Goal: Task Accomplishment & Management: Manage account settings

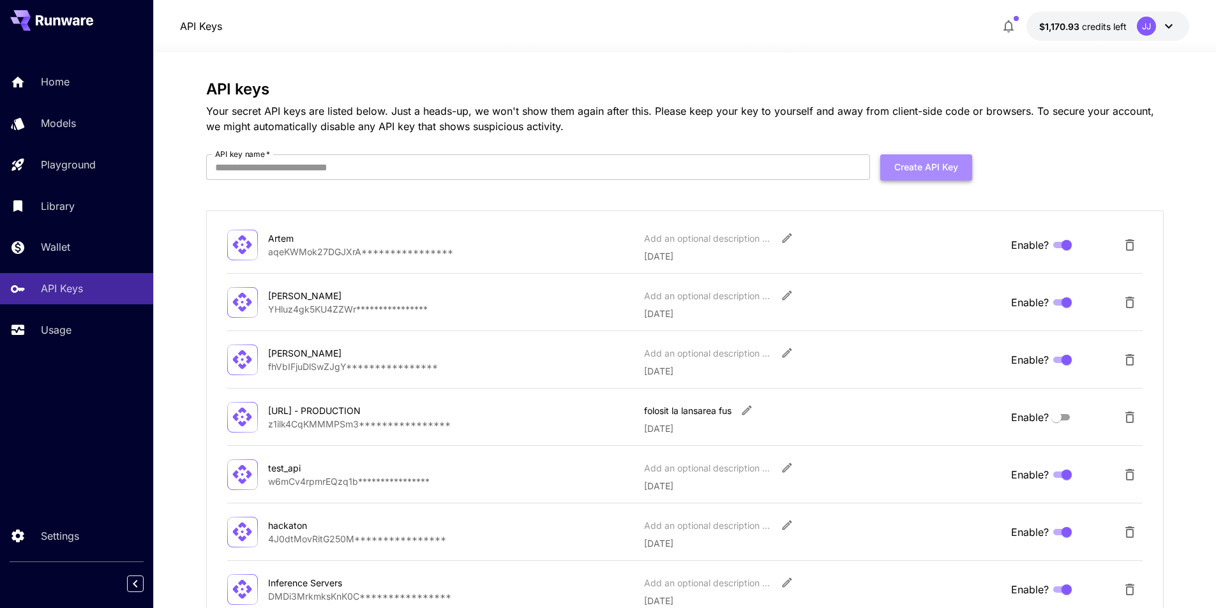
click at [957, 159] on button "Create API Key" at bounding box center [927, 168] width 92 height 26
click at [760, 170] on input "API key name   *" at bounding box center [538, 168] width 664 height 26
type input "*****"
click at [967, 165] on button "Create API Key" at bounding box center [927, 168] width 92 height 26
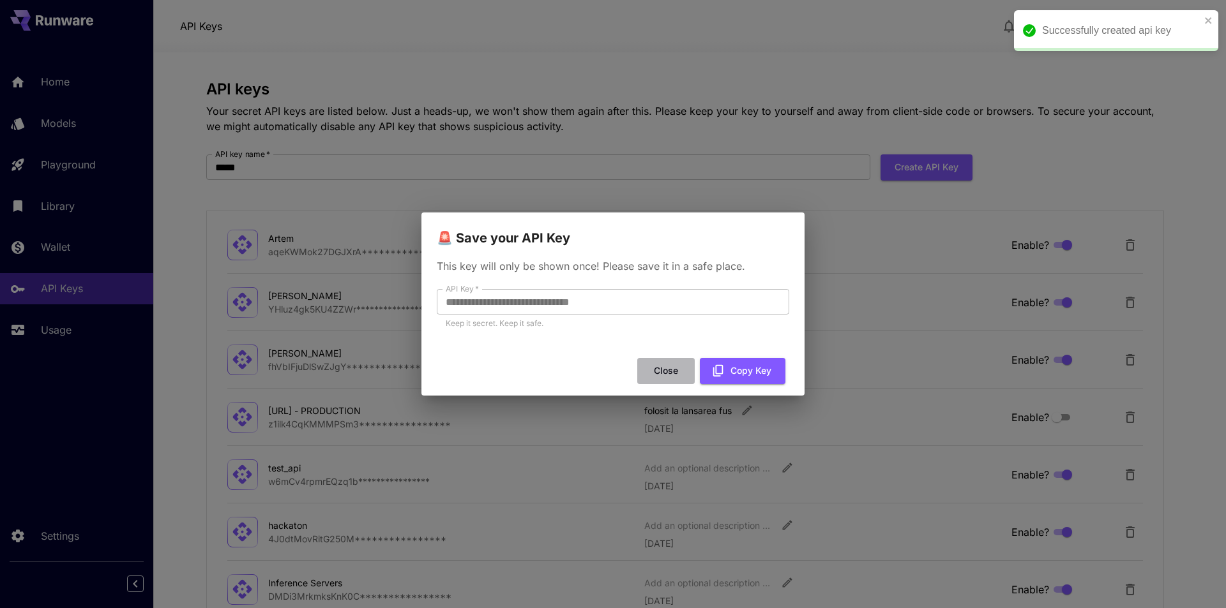
click at [665, 375] on button "Close" at bounding box center [665, 371] width 57 height 26
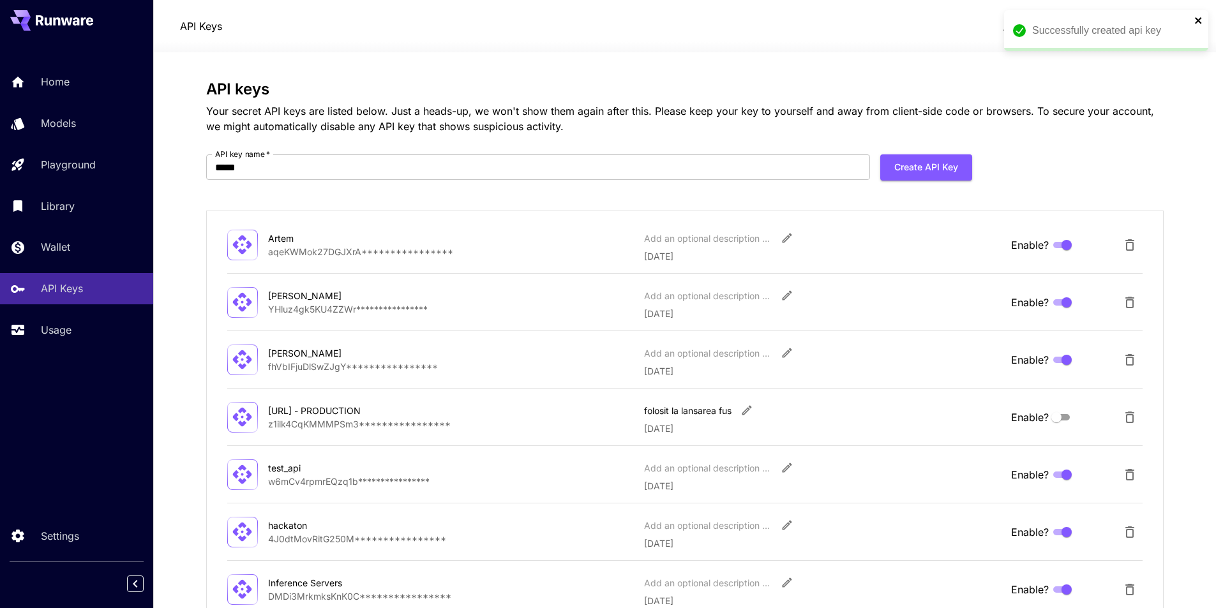
click at [1200, 20] on icon "close" at bounding box center [1198, 20] width 6 height 6
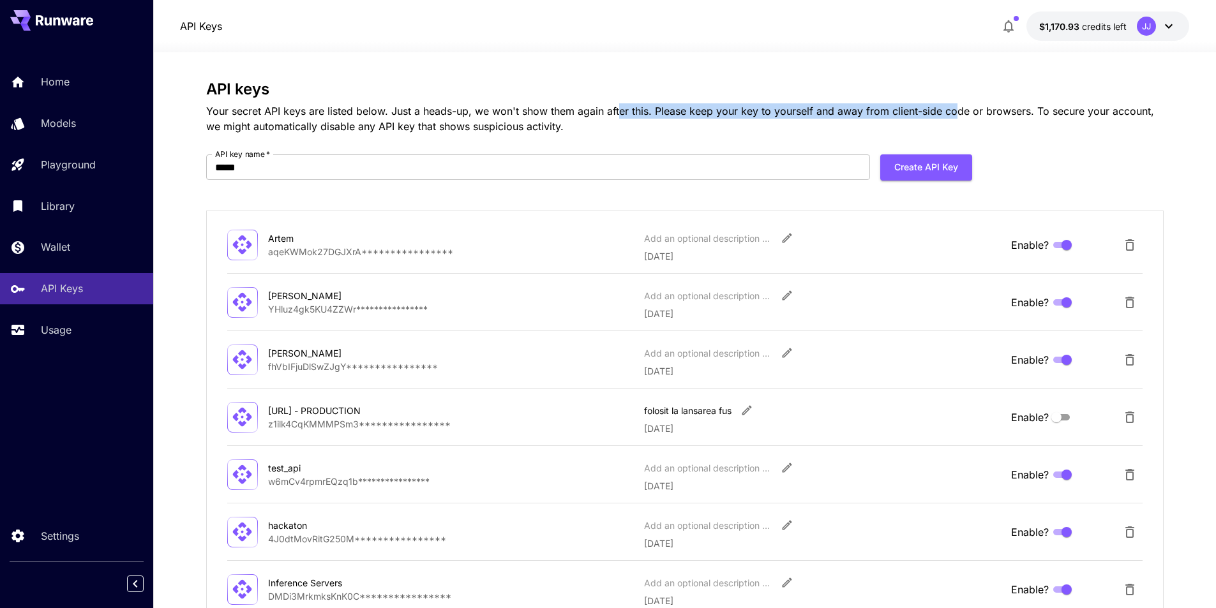
drag, startPoint x: 953, startPoint y: 115, endPoint x: 617, endPoint y: 112, distance: 335.9
click at [617, 112] on p "Your secret API keys are listed below. Just a heads-up, we won't show them agai…" at bounding box center [685, 118] width 958 height 31
copy p "er this. Please keep your key to yourself and away from client-side co"
click at [646, 129] on p "Your secret API keys are listed below. Just a heads-up, we won't show them agai…" at bounding box center [685, 118] width 958 height 31
drag, startPoint x: 621, startPoint y: 111, endPoint x: 1026, endPoint y: 109, distance: 404.8
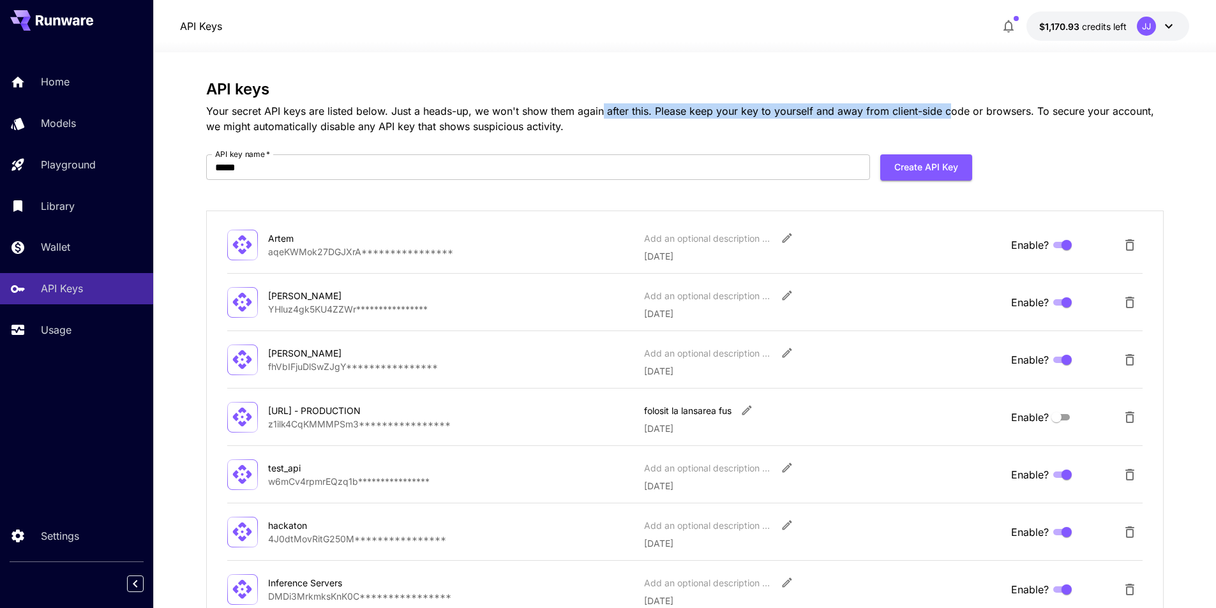
click at [960, 112] on p "Your secret API keys are listed below. Just a heads-up, we won't show them agai…" at bounding box center [685, 118] width 958 height 31
click at [659, 114] on p "Your secret API keys are listed below. Just a heads-up, we won't show them agai…" at bounding box center [685, 118] width 958 height 31
drag, startPoint x: 659, startPoint y: 114, endPoint x: 1139, endPoint y: 111, distance: 480.2
click at [1139, 111] on p "Your secret API keys are listed below. Just a heads-up, we won't show them agai…" at bounding box center [685, 118] width 958 height 31
copy p "lease keep your key to yourself and away from client-side code or browsers. To …"
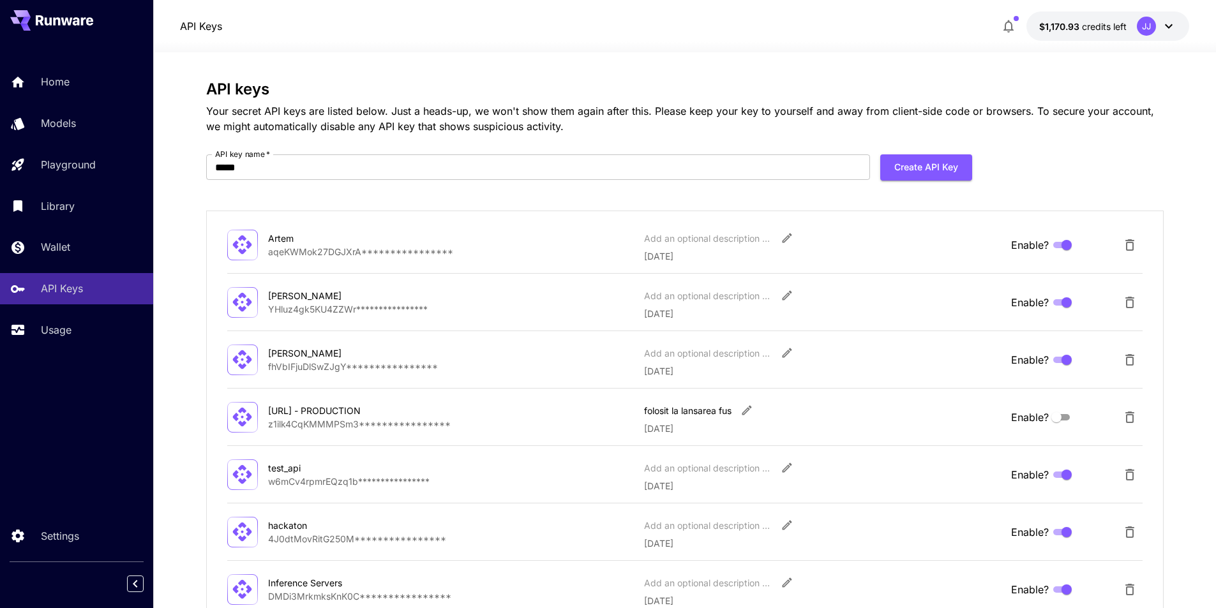
click at [1113, 127] on p "Your secret API keys are listed below. Just a heads-up, we won't show them agai…" at bounding box center [685, 118] width 958 height 31
click at [1149, 18] on div "JJ" at bounding box center [1146, 26] width 19 height 19
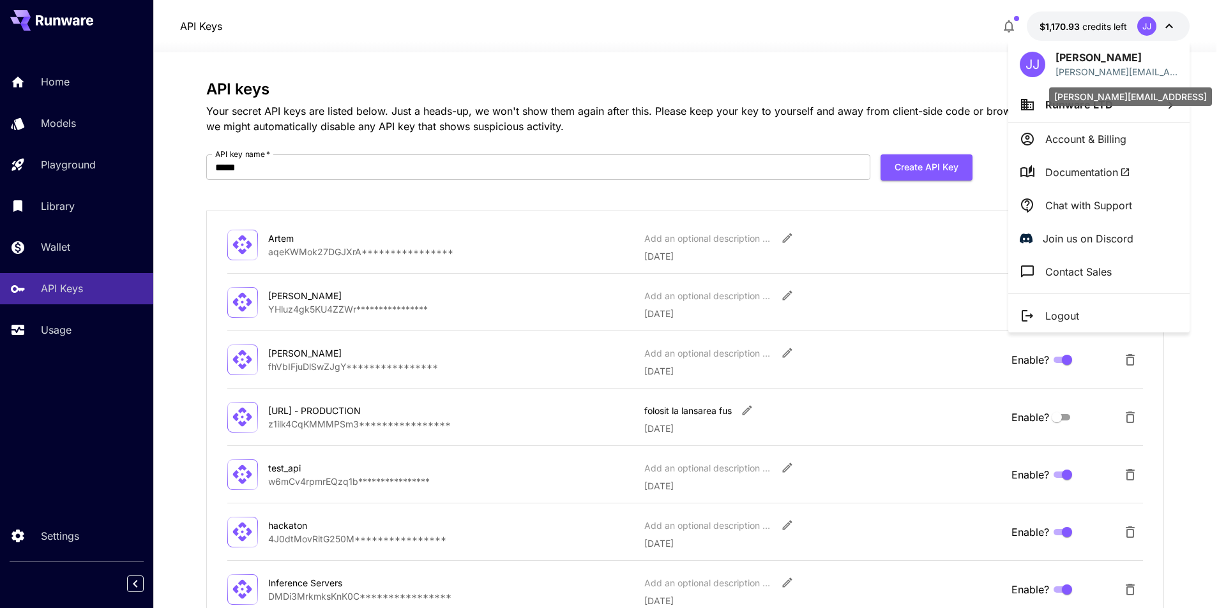
click at [1131, 70] on p "[PERSON_NAME][EMAIL_ADDRESS]" at bounding box center [1116, 71] width 123 height 13
copy p "[PERSON_NAME][EMAIL_ADDRESS]"
click at [1069, 104] on div "[PERSON_NAME][EMAIL_ADDRESS]" at bounding box center [1130, 96] width 163 height 19
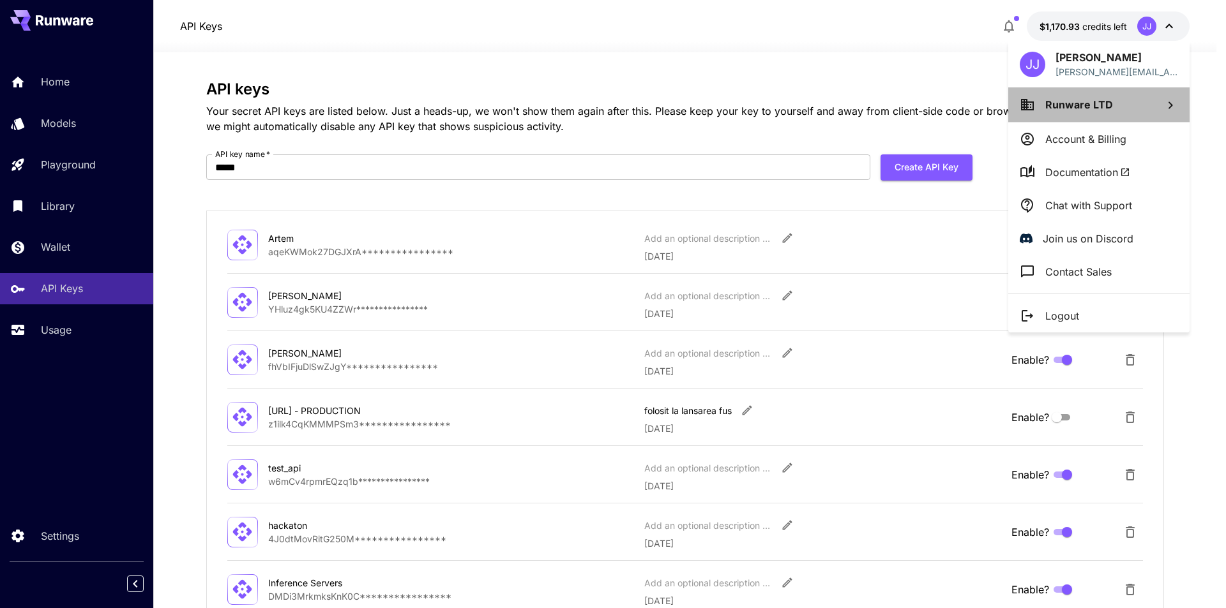
click at [1024, 99] on icon at bounding box center [1027, 104] width 13 height 11
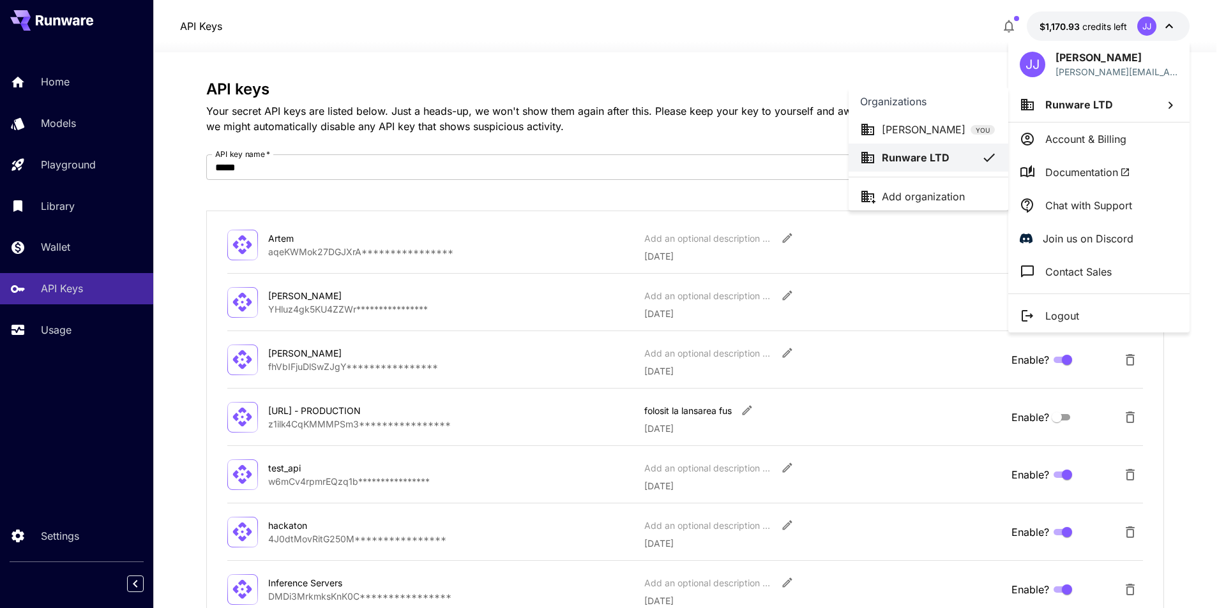
click at [956, 124] on div "[PERSON_NAME] YOU" at bounding box center [938, 129] width 113 height 15
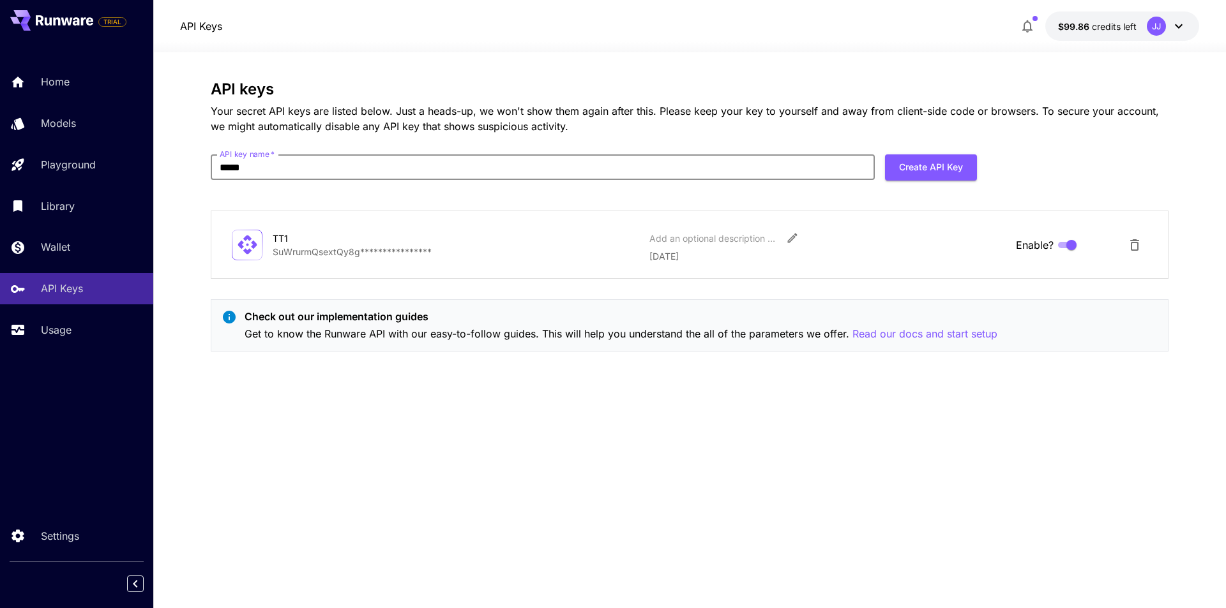
click at [798, 165] on input "*****" at bounding box center [543, 168] width 664 height 26
type input "*****"
click at [907, 170] on button "Create API Key" at bounding box center [931, 168] width 92 height 26
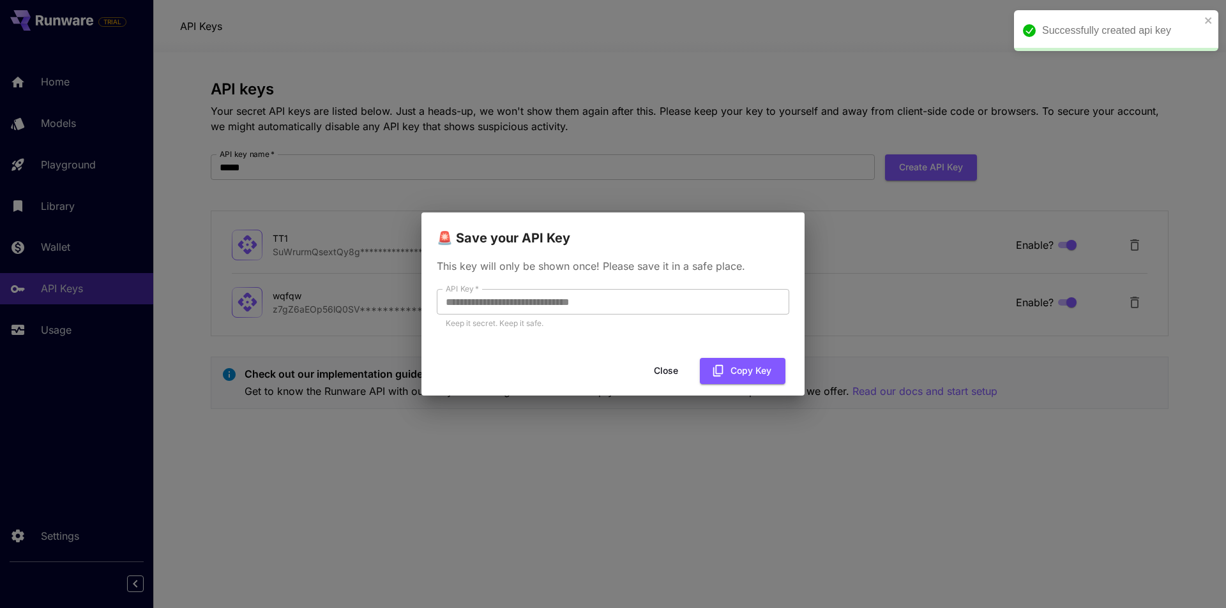
click at [685, 377] on button "Close" at bounding box center [665, 371] width 57 height 26
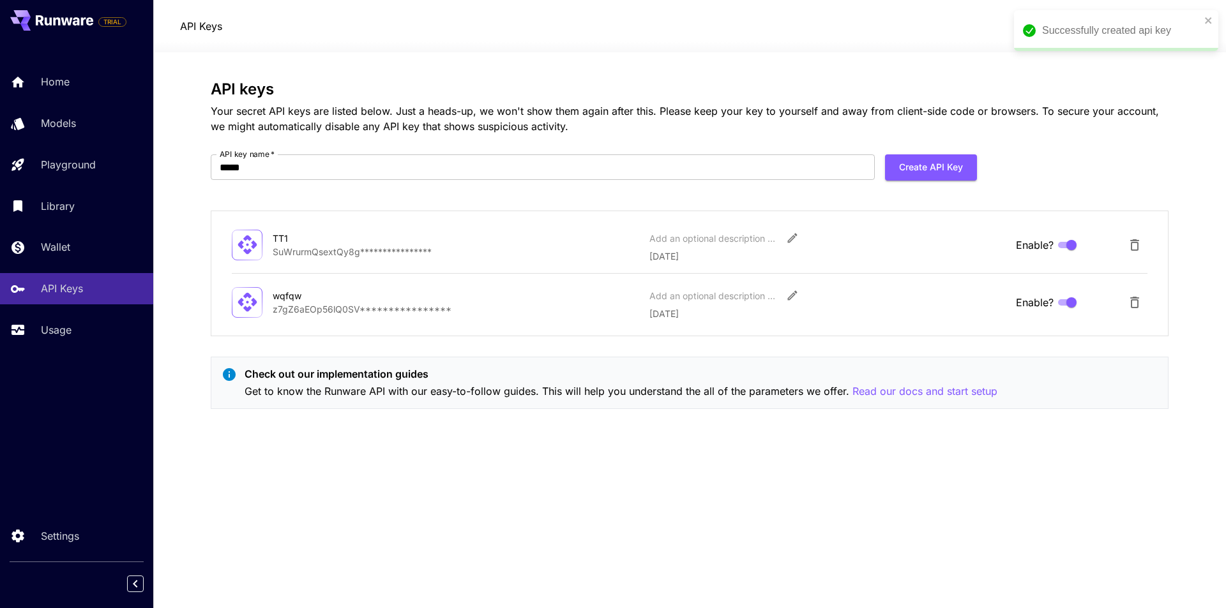
drag, startPoint x: 0, startPoint y: 405, endPoint x: 148, endPoint y: 389, distance: 149.0
click at [3, 405] on div "TRIAL Home Models Playground Library Wallet API Keys Usage Settings" at bounding box center [76, 304] width 153 height 608
click at [1205, 20] on icon "close" at bounding box center [1208, 20] width 9 height 10
click at [1192, 20] on button "$99.86 credits left JJ" at bounding box center [1122, 25] width 154 height 29
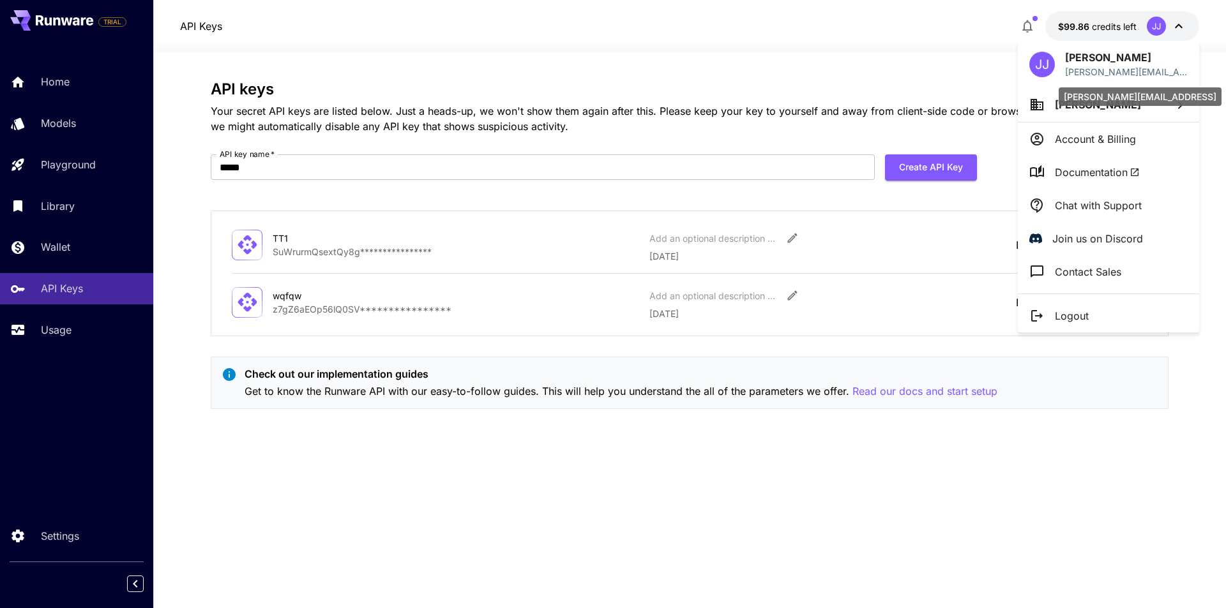
click at [1140, 70] on p "[PERSON_NAME][EMAIL_ADDRESS]" at bounding box center [1126, 71] width 123 height 13
copy p "[PERSON_NAME][EMAIL_ADDRESS]"
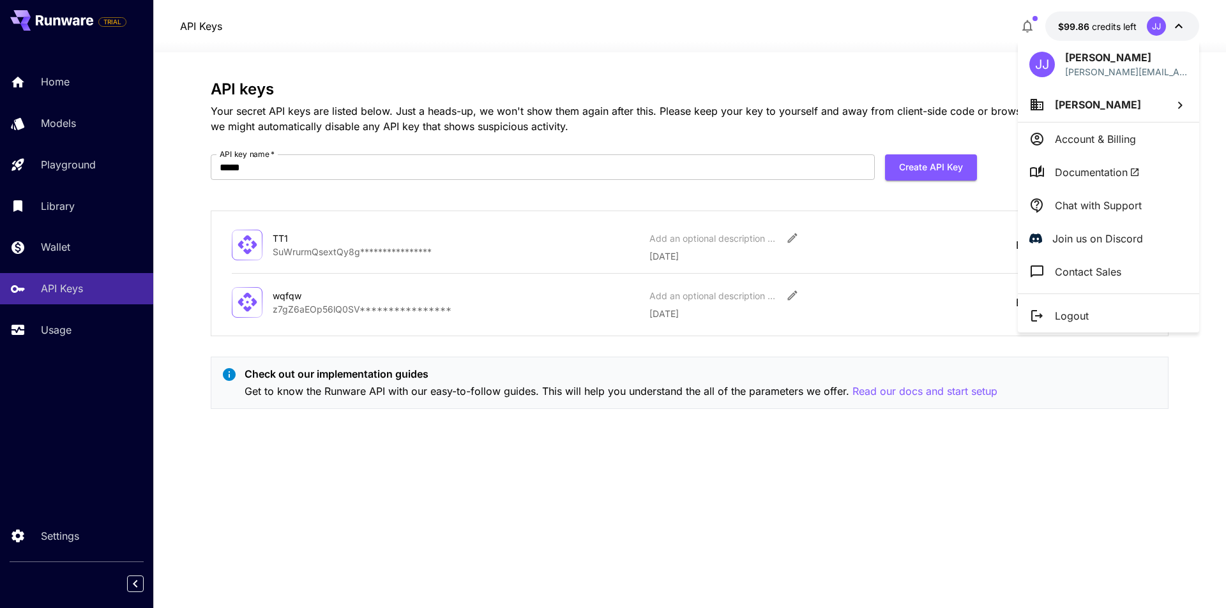
click at [123, 520] on div at bounding box center [613, 304] width 1226 height 608
click at [123, 524] on div "[PERSON_NAME] Jack [EMAIL_ADDRESS] [PERSON_NAME] Account & Billing Documentatio…" at bounding box center [102, 304] width 204 height 608
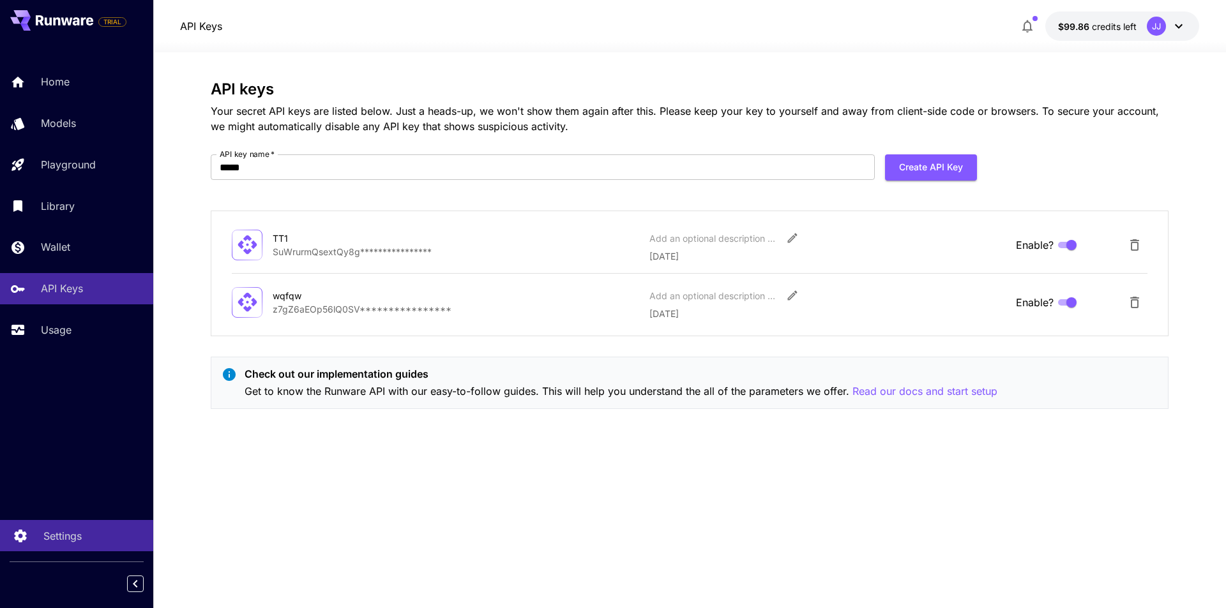
click at [123, 529] on div "Settings" at bounding box center [93, 536] width 100 height 15
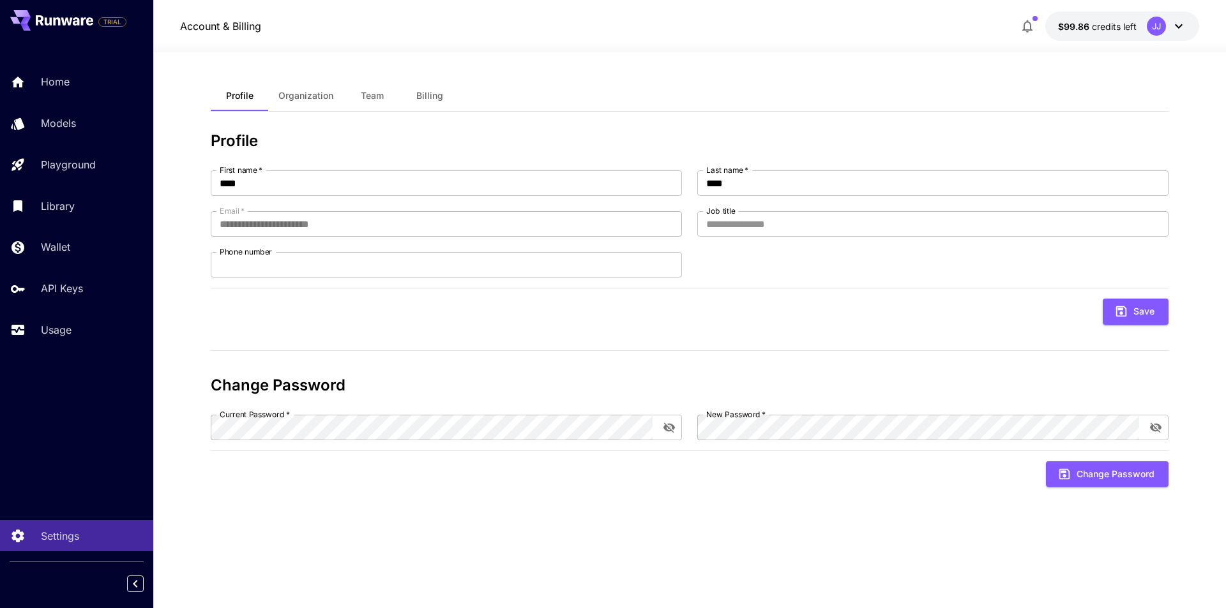
click at [321, 90] on span "Organization" at bounding box center [305, 95] width 55 height 11
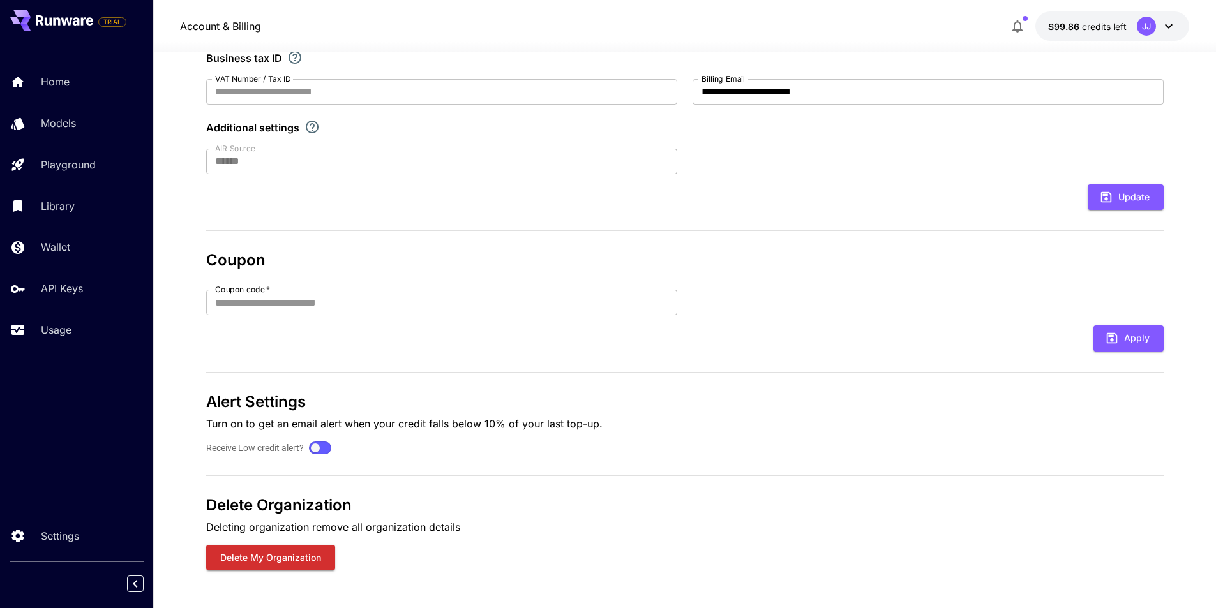
scroll to position [266, 0]
click at [0, 430] on div "TRIAL Home Models Playground Library Wallet API Keys Usage Settings" at bounding box center [76, 304] width 153 height 608
drag, startPoint x: 299, startPoint y: 400, endPoint x: 253, endPoint y: 400, distance: 45.3
click at [253, 400] on h3 "Alert Settings" at bounding box center [685, 402] width 958 height 18
copy h3 "etting"
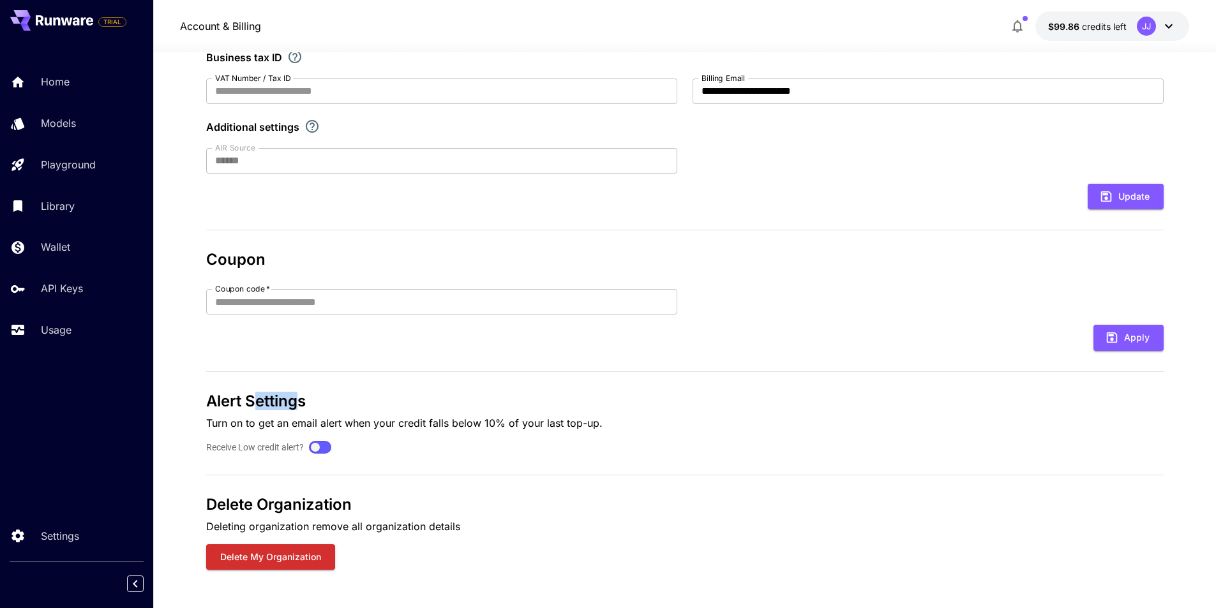
click at [271, 410] on h3 "Alert Settings" at bounding box center [685, 402] width 958 height 18
drag, startPoint x: 238, startPoint y: 399, endPoint x: 208, endPoint y: 400, distance: 29.4
click at [208, 400] on h3 "Alert Settings" at bounding box center [685, 402] width 958 height 18
copy h3 "Alert"
click at [232, 416] on p "Turn on to get an email alert when your credit falls below 10% of your last top…" at bounding box center [685, 423] width 958 height 15
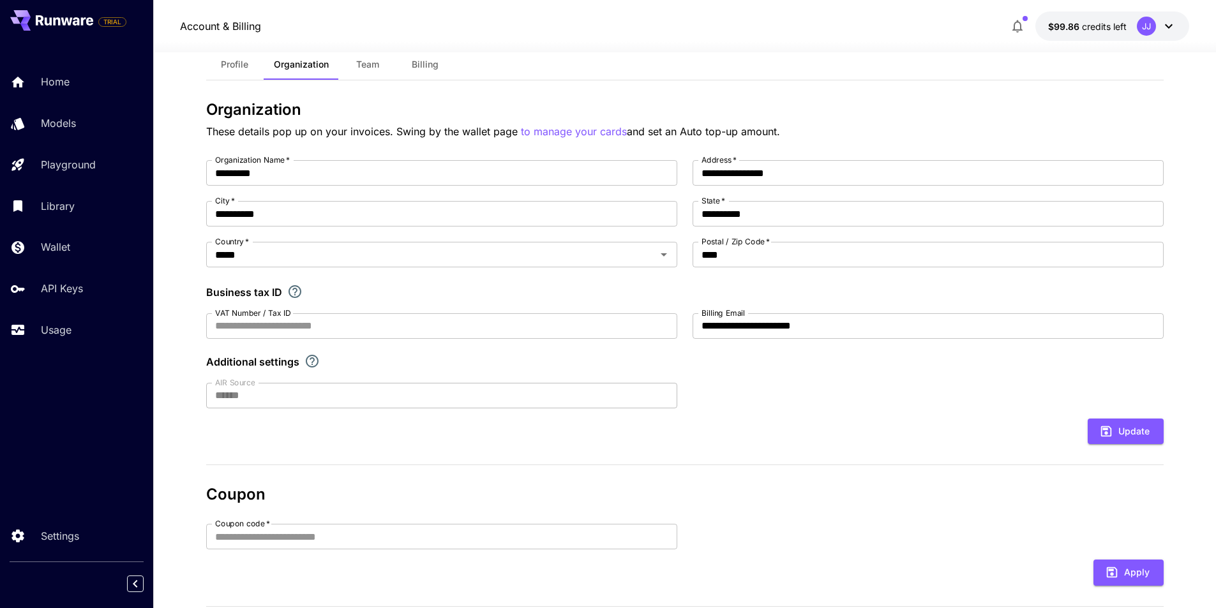
scroll to position [11, 0]
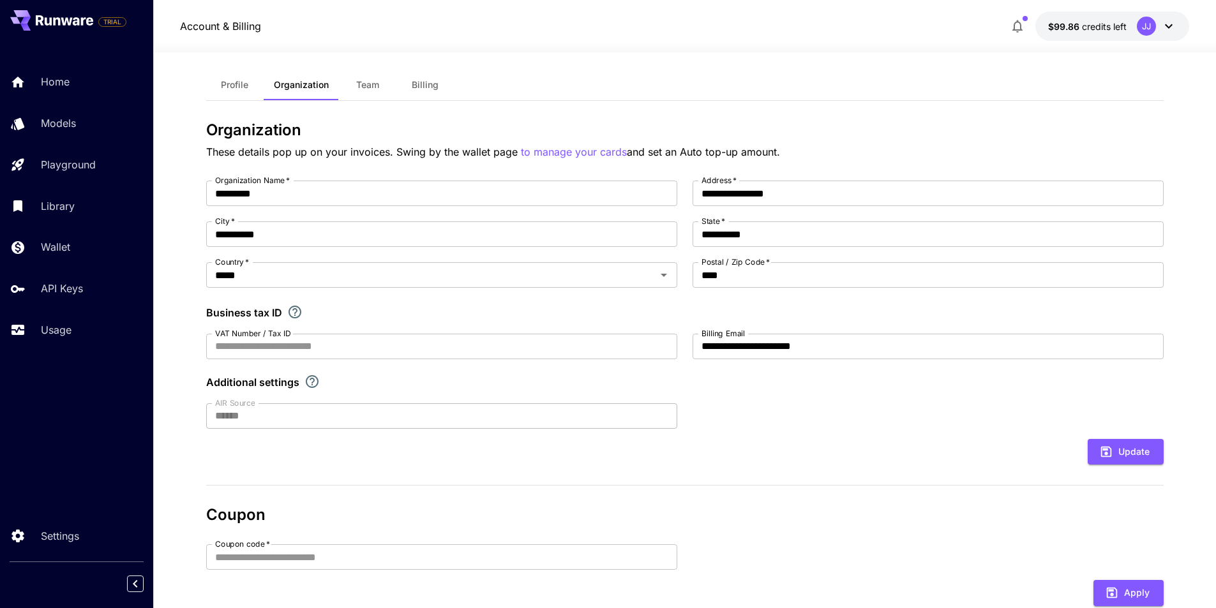
click at [1126, 36] on button "$99.86 credits left JJ" at bounding box center [1113, 25] width 154 height 29
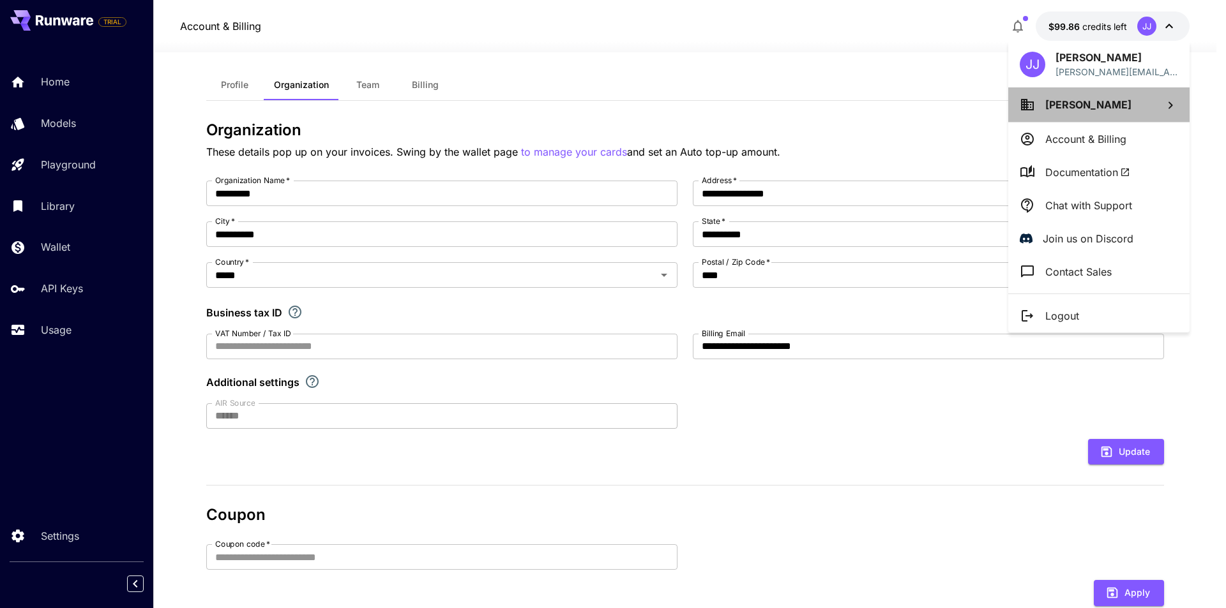
click at [1101, 97] on li "[PERSON_NAME]" at bounding box center [1098, 104] width 181 height 34
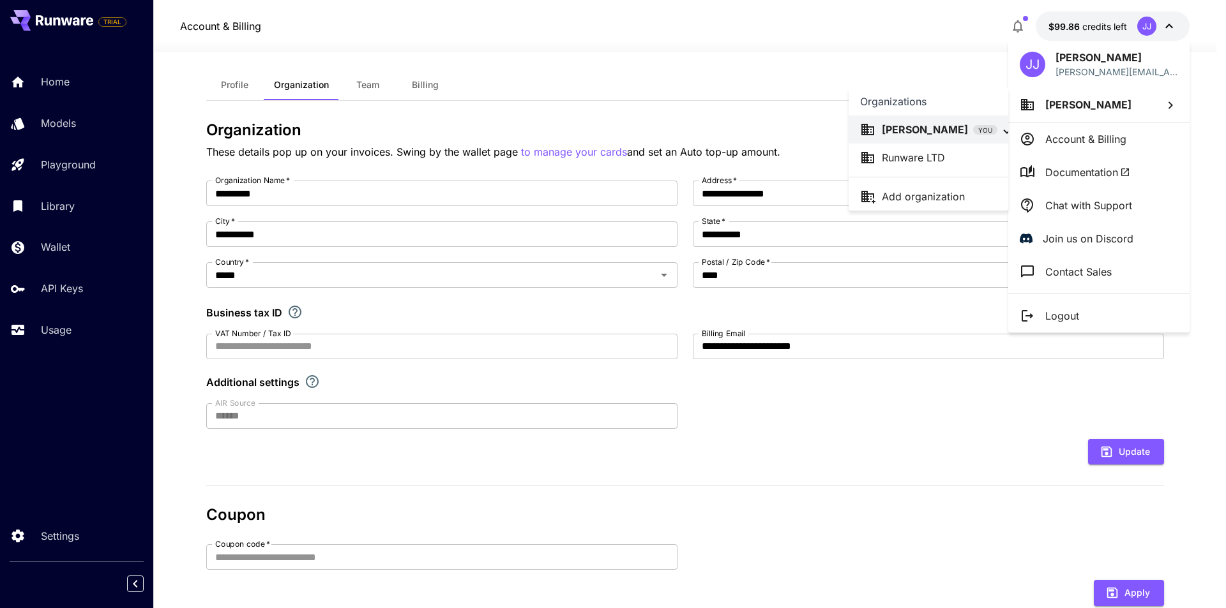
click at [963, 158] on div "Runware LTD" at bounding box center [928, 157] width 137 height 15
